Goal: Transaction & Acquisition: Purchase product/service

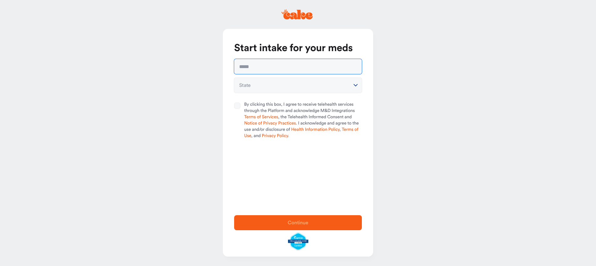
click at [270, 62] on input "text" at bounding box center [298, 66] width 128 height 15
type input "**********"
click at [258, 88] on html "**********" at bounding box center [298, 133] width 596 height 266
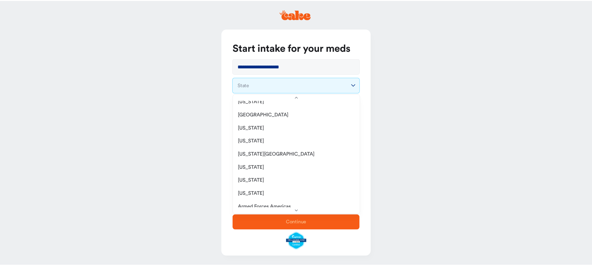
scroll to position [708, 0]
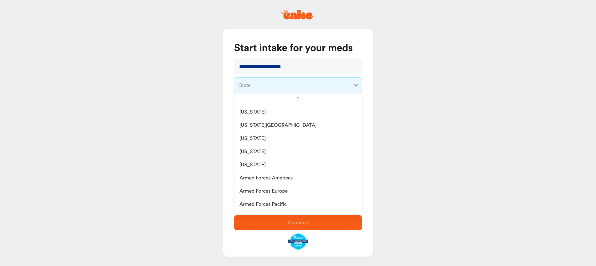
select select "**"
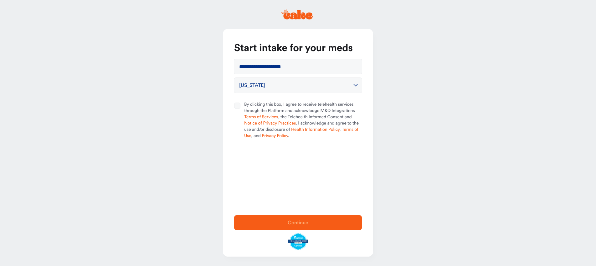
click at [241, 104] on div at bounding box center [239, 120] width 10 height 38
click at [241, 104] on button "By clicking this box, I agree to receive telehealth services through the Platfo…" at bounding box center [237, 105] width 6 height 6
click at [297, 223] on span "Continue" at bounding box center [298, 222] width 21 height 5
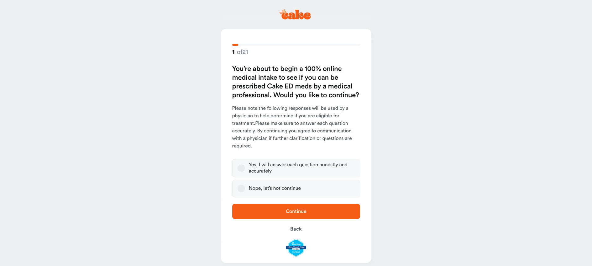
click at [238, 166] on button "Yes, I will answer each question honestly and accurately" at bounding box center [241, 168] width 8 height 8
click at [253, 214] on span "Continue" at bounding box center [296, 211] width 108 height 8
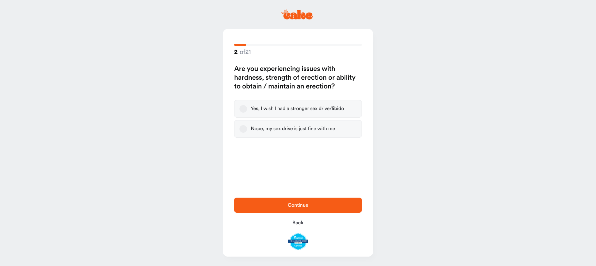
click at [242, 107] on button "Yes, I wish I had a stronger sex drive/libido" at bounding box center [244, 109] width 8 height 8
click at [275, 202] on span "Continue" at bounding box center [298, 205] width 108 height 8
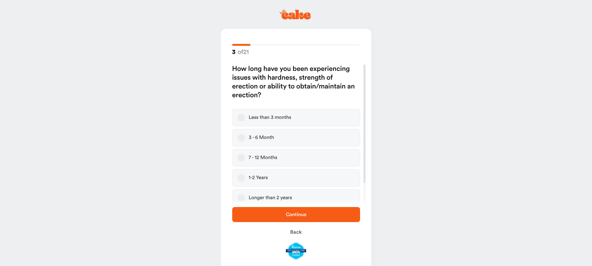
click at [242, 177] on button "1-2 Years" at bounding box center [241, 178] width 8 height 8
click at [264, 213] on span "Continue" at bounding box center [296, 214] width 108 height 8
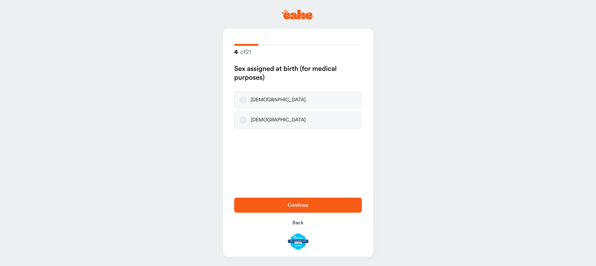
click at [245, 97] on button "[DEMOGRAPHIC_DATA]" at bounding box center [244, 100] width 8 height 8
click at [279, 208] on span "Continue" at bounding box center [298, 205] width 108 height 8
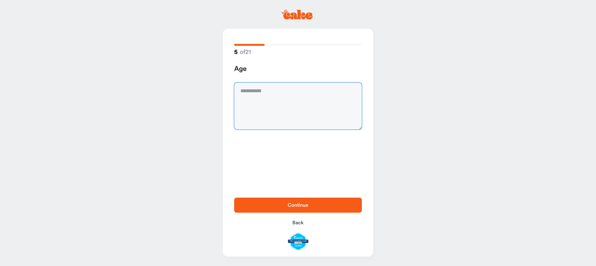
click at [263, 92] on textarea at bounding box center [298, 105] width 128 height 47
type textarea "**"
click at [293, 203] on span "Continue" at bounding box center [298, 204] width 21 height 5
click at [251, 91] on textarea at bounding box center [298, 105] width 128 height 47
type textarea "*******"
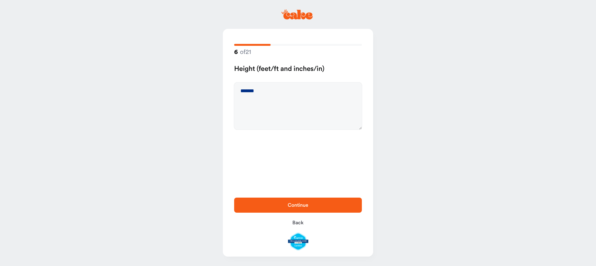
click at [312, 205] on span "Continue" at bounding box center [298, 205] width 108 height 8
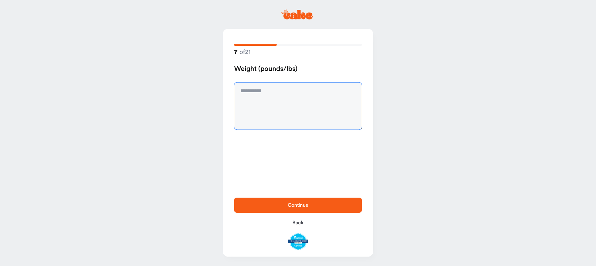
click at [254, 93] on textarea at bounding box center [298, 105] width 128 height 47
type textarea "***"
click at [278, 202] on span "Continue" at bounding box center [298, 205] width 108 height 8
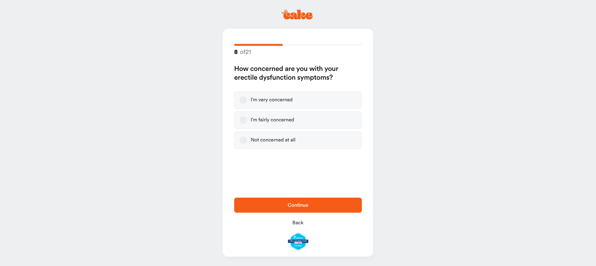
click at [241, 138] on button "Not concerned at all" at bounding box center [244, 140] width 8 height 8
click at [291, 203] on span "Continue" at bounding box center [298, 204] width 21 height 5
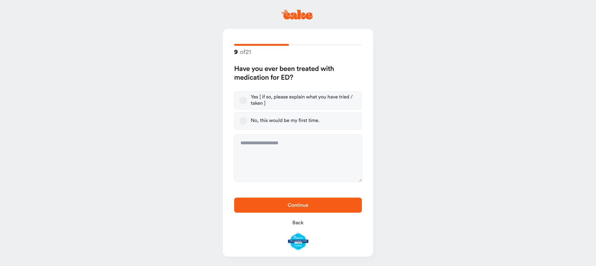
click at [240, 100] on button "Yes [ if so, please explain what you have tried / taken ]" at bounding box center [244, 100] width 8 height 8
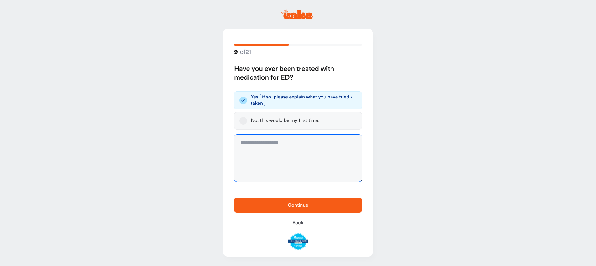
click at [256, 147] on textarea at bounding box center [298, 157] width 128 height 47
type textarea "**********"
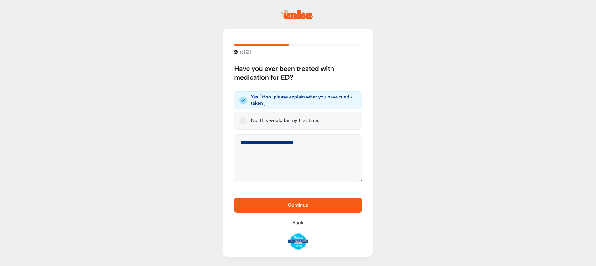
click at [306, 205] on span "Continue" at bounding box center [298, 204] width 21 height 5
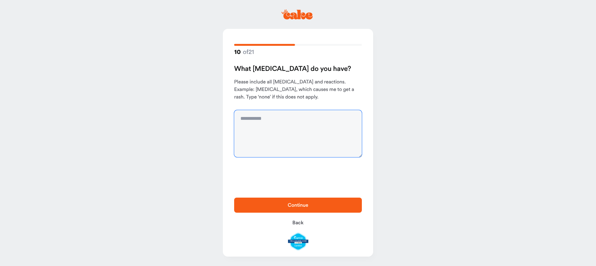
click at [270, 122] on textarea at bounding box center [298, 133] width 128 height 47
type textarea "*"
type textarea "****"
click at [321, 207] on span "Continue" at bounding box center [298, 205] width 108 height 8
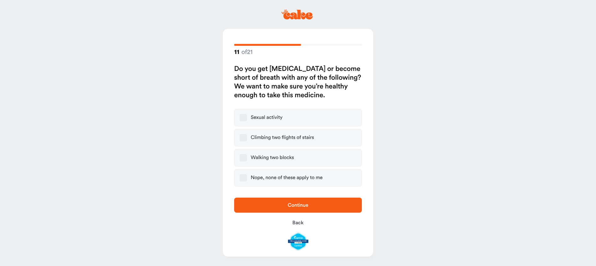
click at [244, 176] on button "Nope, none of these apply to me" at bounding box center [244, 178] width 8 height 8
click at [275, 207] on span "Continue" at bounding box center [298, 205] width 108 height 8
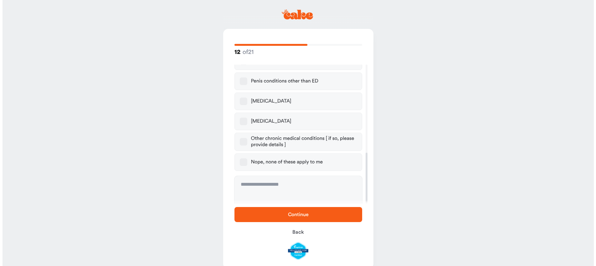
scroll to position [250, 0]
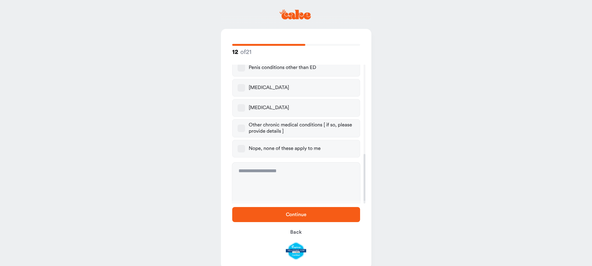
click at [241, 145] on button "Nope, none of these apply to me" at bounding box center [241, 149] width 8 height 8
click at [265, 216] on span "Continue" at bounding box center [296, 214] width 108 height 8
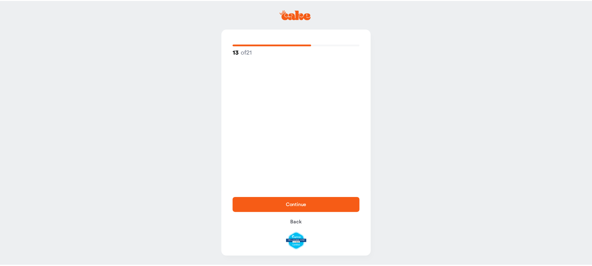
scroll to position [0, 0]
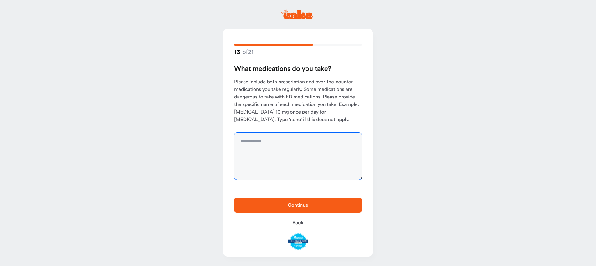
click at [264, 142] on textarea at bounding box center [298, 156] width 128 height 47
type textarea "****"
click at [283, 201] on span "Continue" at bounding box center [298, 205] width 108 height 8
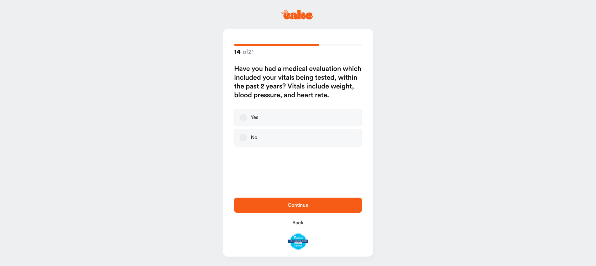
click at [243, 117] on button "Yes" at bounding box center [244, 118] width 8 height 8
click at [290, 200] on button "Continue" at bounding box center [298, 204] width 128 height 15
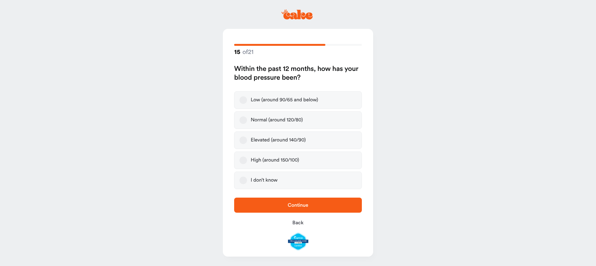
click at [240, 122] on button "Normal (around 120/80)" at bounding box center [244, 120] width 8 height 8
click at [273, 206] on span "Continue" at bounding box center [298, 205] width 108 height 8
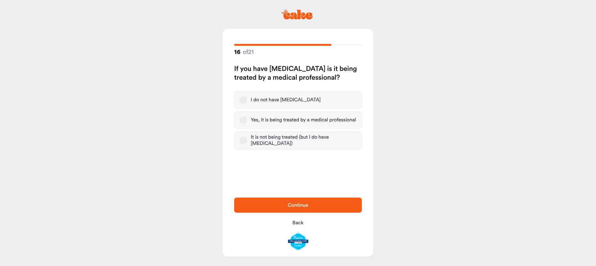
click at [242, 98] on button "I do not have [MEDICAL_DATA]" at bounding box center [244, 100] width 8 height 8
click at [270, 208] on span "Continue" at bounding box center [298, 205] width 108 height 8
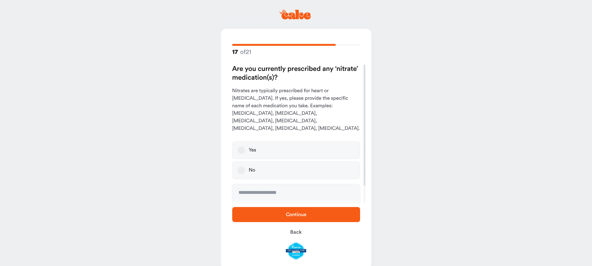
click at [240, 166] on button "No" at bounding box center [241, 170] width 8 height 8
click at [268, 214] on span "Continue" at bounding box center [296, 214] width 108 height 8
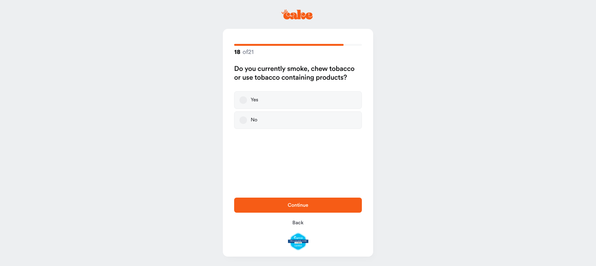
click at [245, 119] on button "No" at bounding box center [244, 120] width 8 height 8
click at [291, 207] on span "Continue" at bounding box center [298, 204] width 21 height 5
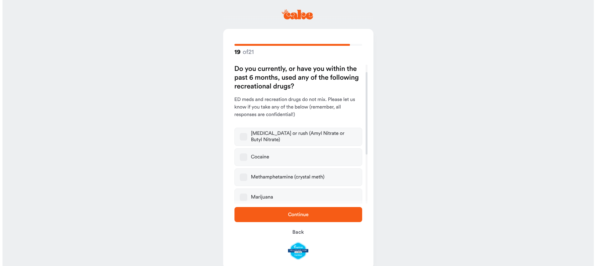
scroll to position [95, 0]
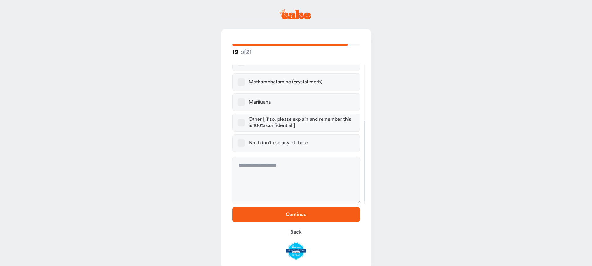
click at [239, 141] on button "No, I don’t use any of these" at bounding box center [241, 143] width 8 height 8
click at [279, 217] on span "Continue" at bounding box center [296, 214] width 108 height 8
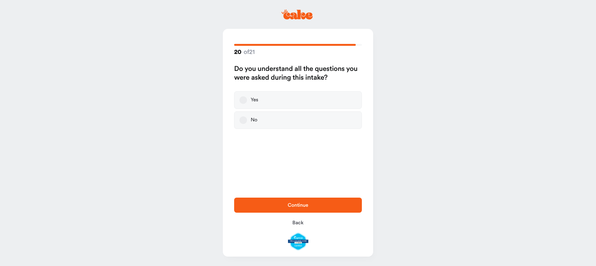
drag, startPoint x: 244, startPoint y: 101, endPoint x: 244, endPoint y: 105, distance: 3.5
click at [244, 101] on button "Yes" at bounding box center [244, 100] width 8 height 8
click at [262, 202] on span "Continue" at bounding box center [298, 205] width 108 height 8
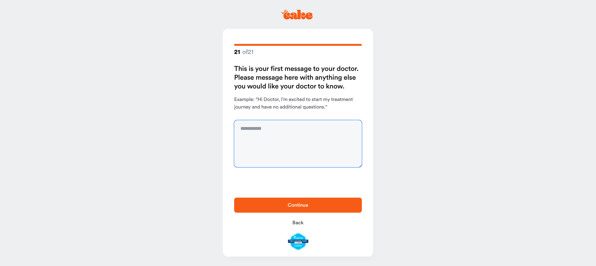
click at [273, 128] on textarea at bounding box center [298, 143] width 128 height 47
type textarea "*"
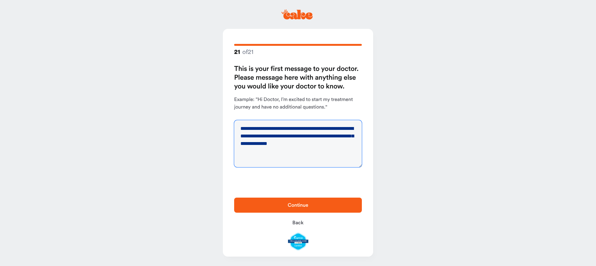
drag, startPoint x: 265, startPoint y: 128, endPoint x: 244, endPoint y: 129, distance: 21.0
click at [244, 129] on textarea "**********" at bounding box center [298, 143] width 128 height 47
type textarea "**********"
click at [299, 206] on span "Continue" at bounding box center [298, 204] width 21 height 5
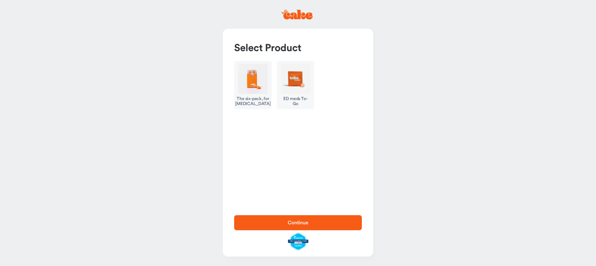
click at [254, 80] on img "button" at bounding box center [252, 79] width 29 height 30
click at [252, 84] on img "button" at bounding box center [252, 79] width 29 height 30
click at [297, 225] on span "Continue" at bounding box center [298, 222] width 21 height 5
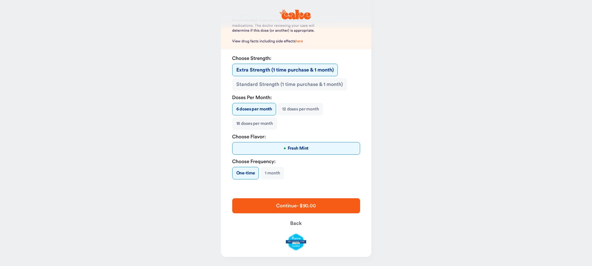
scroll to position [81, 0]
click at [247, 148] on button "• Fresh Mint" at bounding box center [296, 148] width 128 height 13
click at [291, 147] on button "• Fresh Mint" at bounding box center [296, 148] width 128 height 13
click at [298, 108] on button "12 doses per month" at bounding box center [300, 108] width 45 height 13
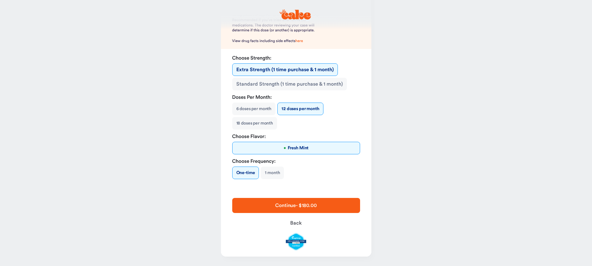
click at [266, 108] on button "6 doses per month" at bounding box center [254, 108] width 44 height 13
click at [298, 109] on button "12 doses per month" at bounding box center [300, 108] width 45 height 13
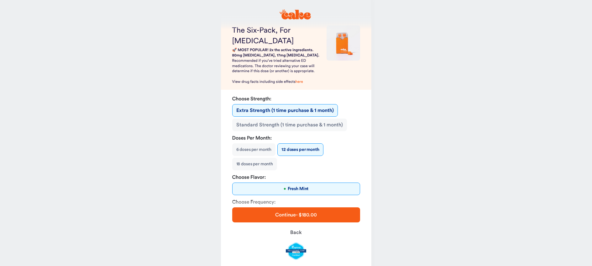
scroll to position [69, 0]
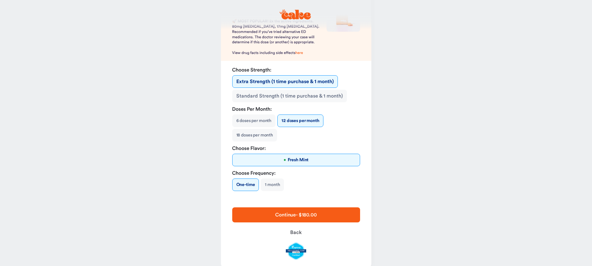
click at [292, 96] on button "Standard Strength (1 time purchase & 1 month)" at bounding box center [289, 96] width 115 height 13
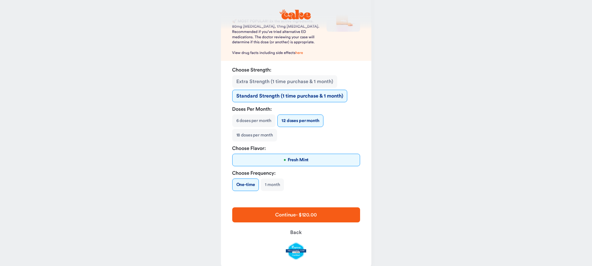
click at [286, 84] on button "Extra Strength (1 time purchase & 1 month)" at bounding box center [284, 81] width 105 height 13
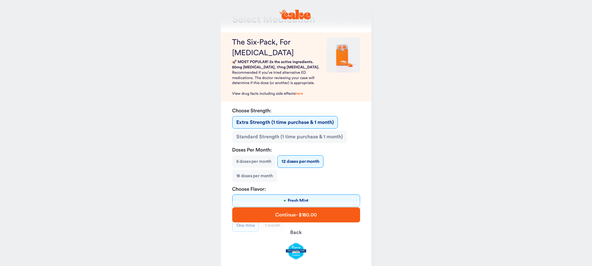
scroll to position [81, 0]
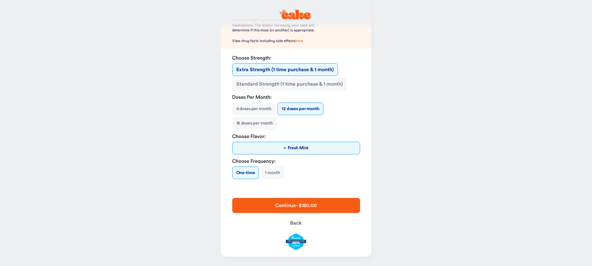
click at [288, 205] on span "Continue - $180.00" at bounding box center [295, 205] width 41 height 5
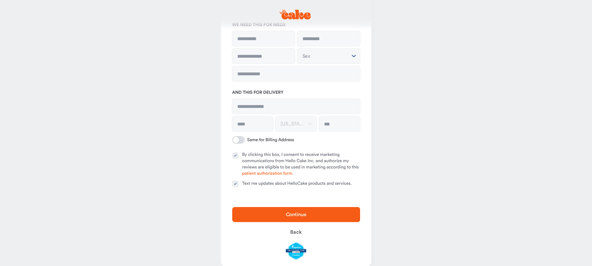
scroll to position [70, 0]
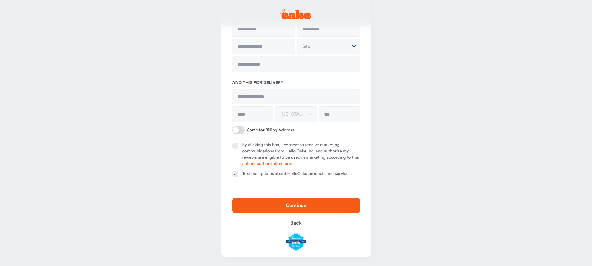
click at [291, 222] on span "Back" at bounding box center [295, 222] width 11 height 5
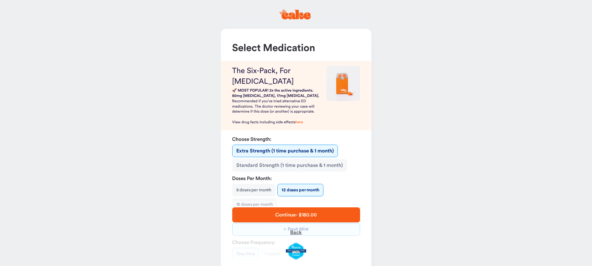
click at [293, 231] on span "Back" at bounding box center [295, 231] width 11 height 5
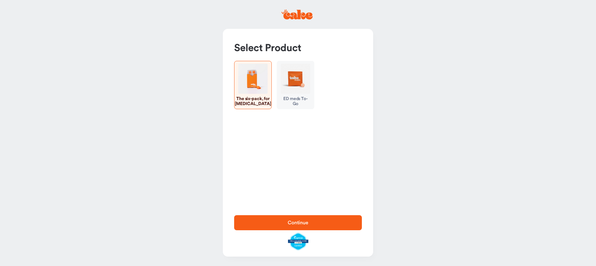
click at [292, 83] on img "button" at bounding box center [295, 79] width 29 height 30
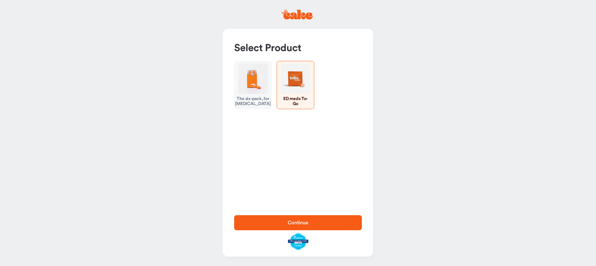
click at [300, 75] on img "button" at bounding box center [295, 79] width 29 height 30
click at [294, 84] on img "button" at bounding box center [295, 79] width 29 height 30
click at [290, 221] on span "Continue" at bounding box center [298, 222] width 21 height 5
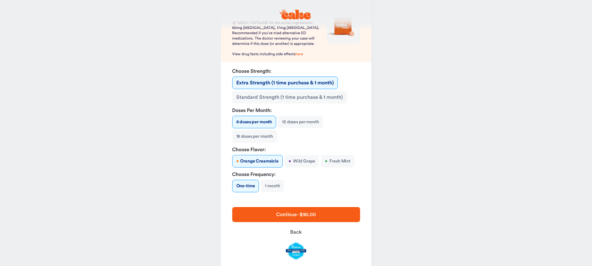
scroll to position [58, 0]
click at [312, 119] on button "12 doses per month" at bounding box center [300, 121] width 45 height 13
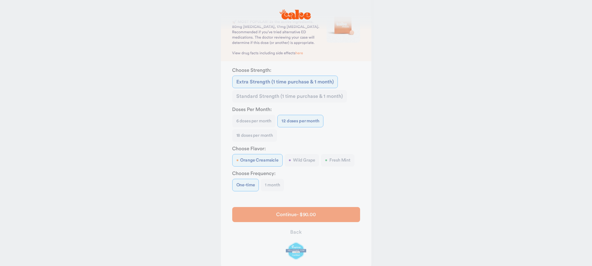
click at [306, 120] on div "Select Medication ED meds To-Go 🚀 MOST POPULAR! 2x the active ingredients. 80mg…" at bounding box center [296, 110] width 150 height 336
